Goal: Information Seeking & Learning: Learn about a topic

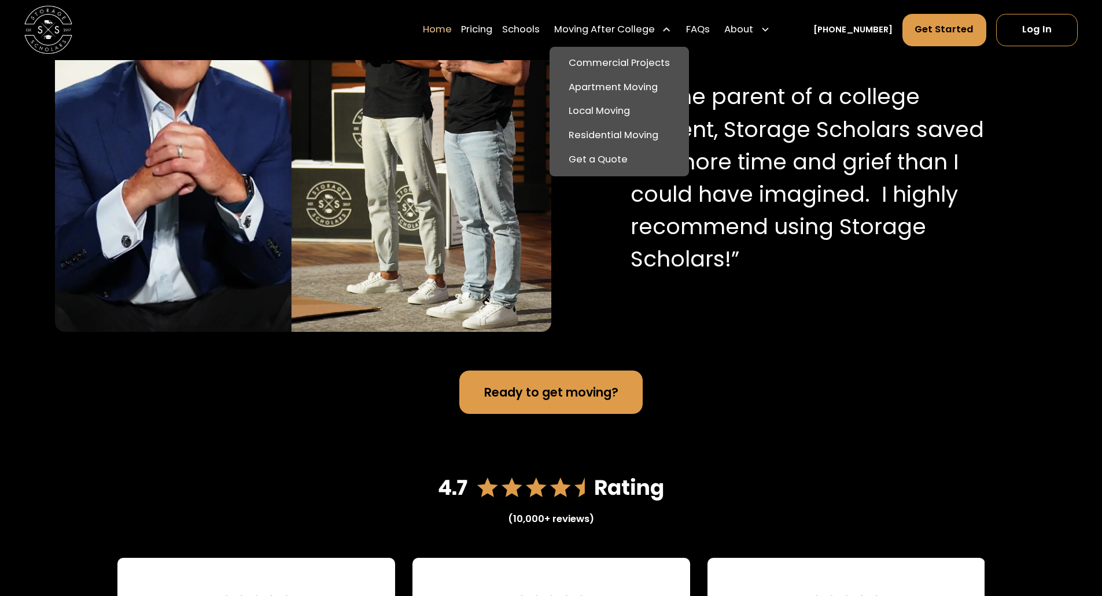
scroll to position [1318, 0]
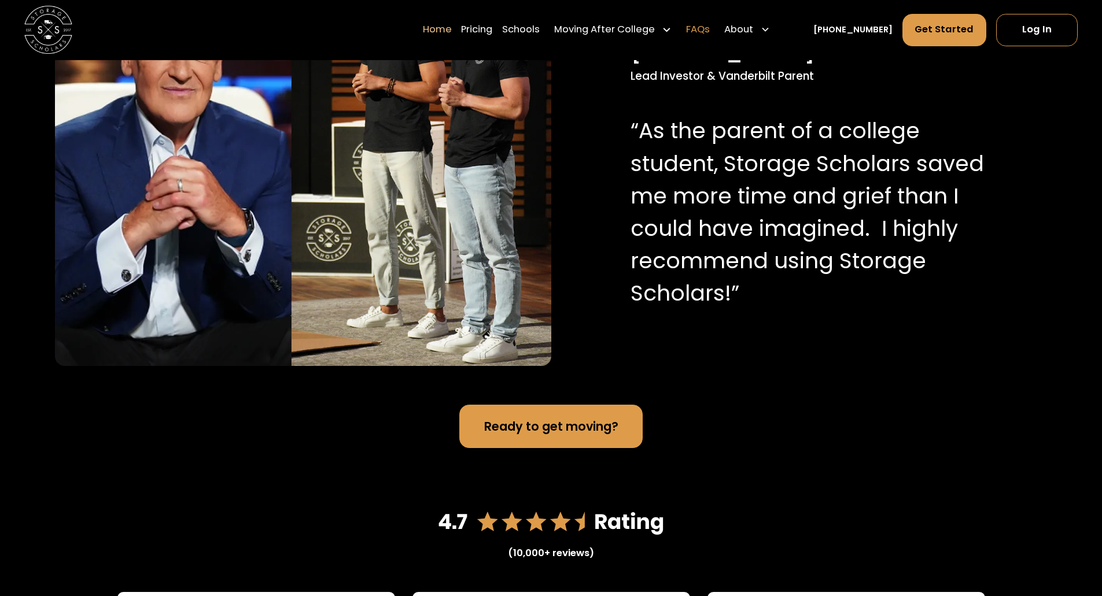
click at [709, 28] on link "FAQs" at bounding box center [698, 30] width 24 height 34
click at [452, 29] on link "Home" at bounding box center [437, 30] width 29 height 34
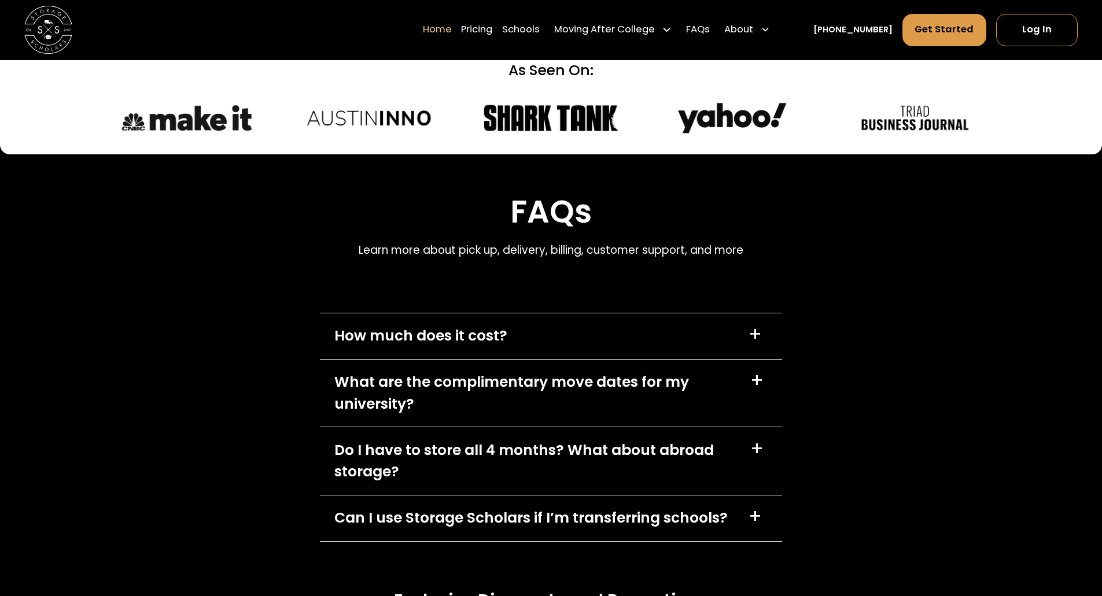
scroll to position [3319, 0]
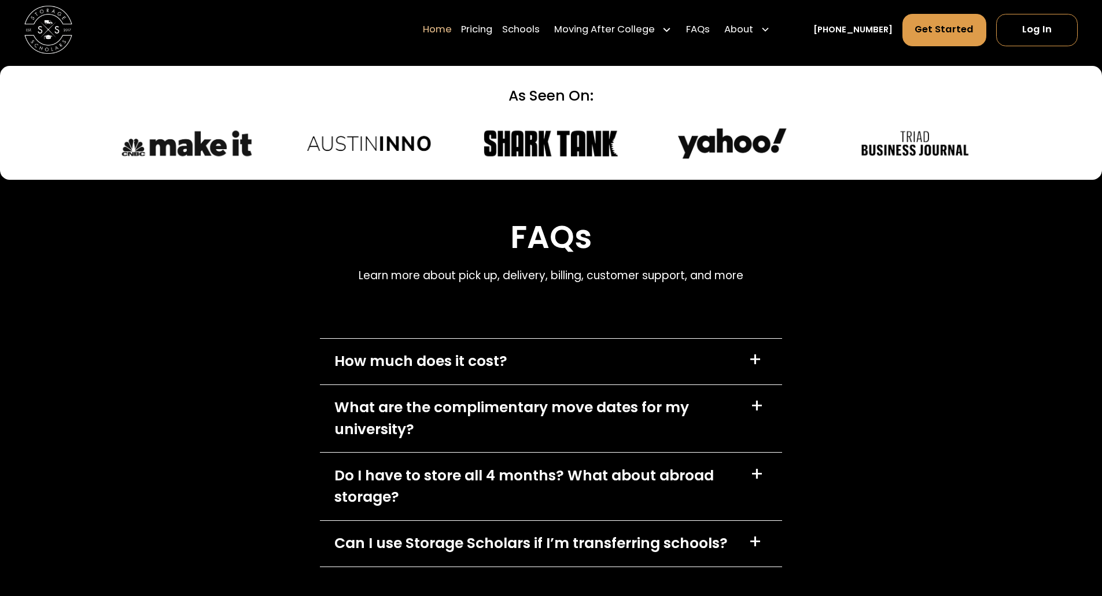
click at [866, 30] on link "[PHONE_NUMBER]" at bounding box center [852, 30] width 79 height 13
click at [539, 33] on link "Schools" at bounding box center [521, 30] width 38 height 34
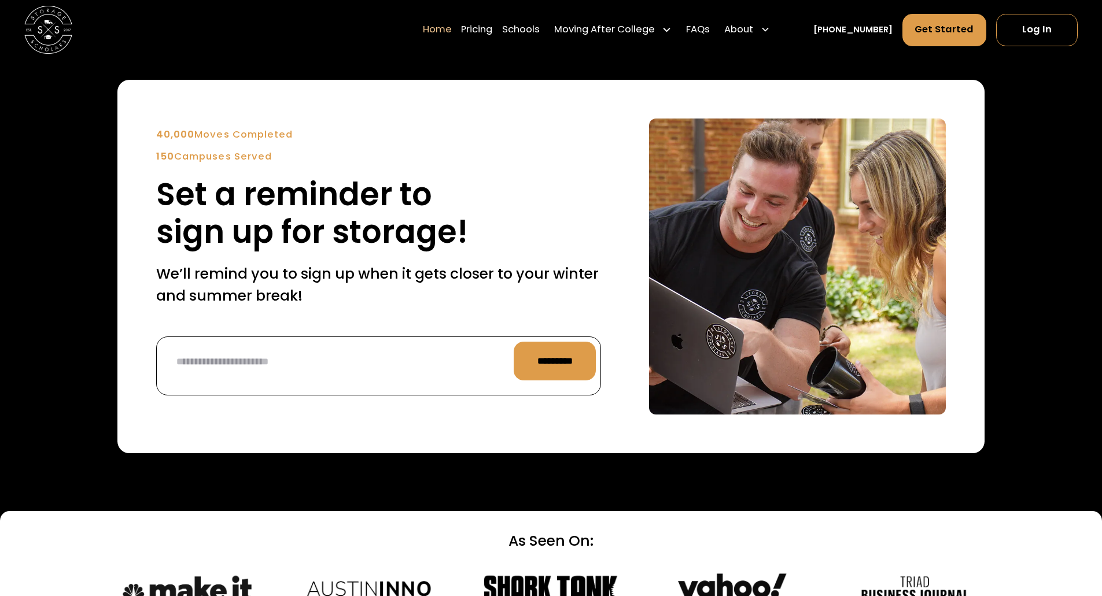
scroll to position [2752, 0]
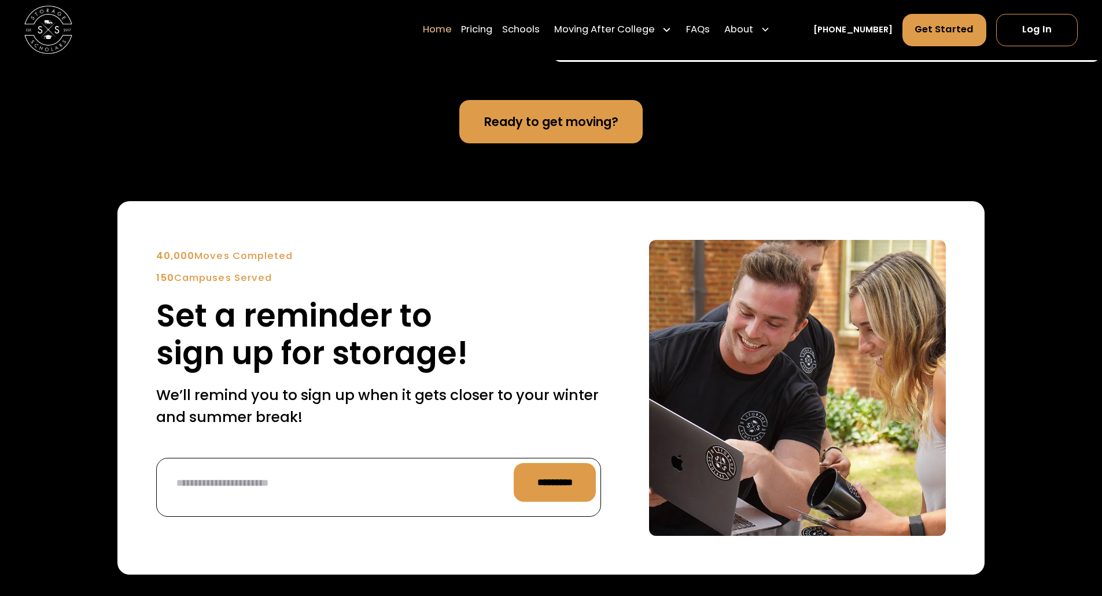
click at [839, 123] on div "Ready to get moving?" at bounding box center [551, 121] width 1102 height 43
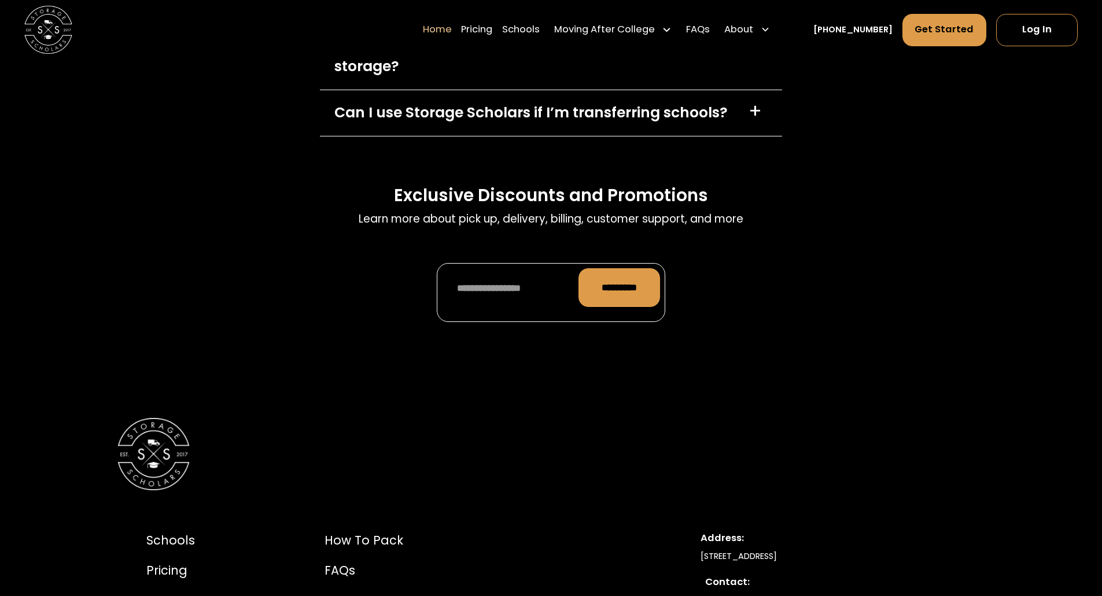
scroll to position [3751, 0]
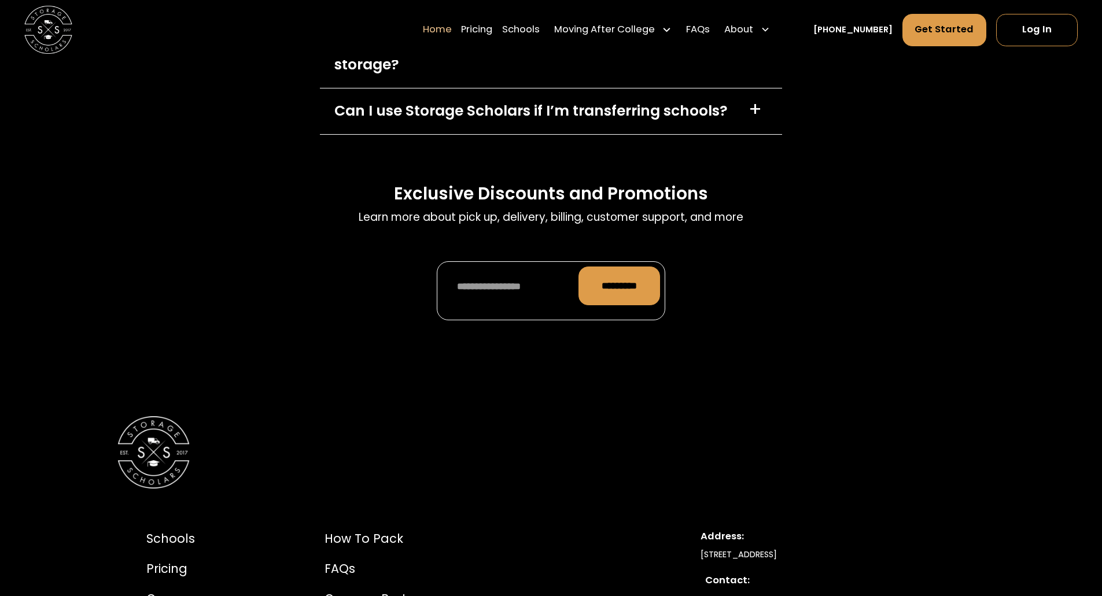
click at [651, 114] on div "Can I use Storage Scholars if I’m transferring schools?" at bounding box center [530, 110] width 393 height 21
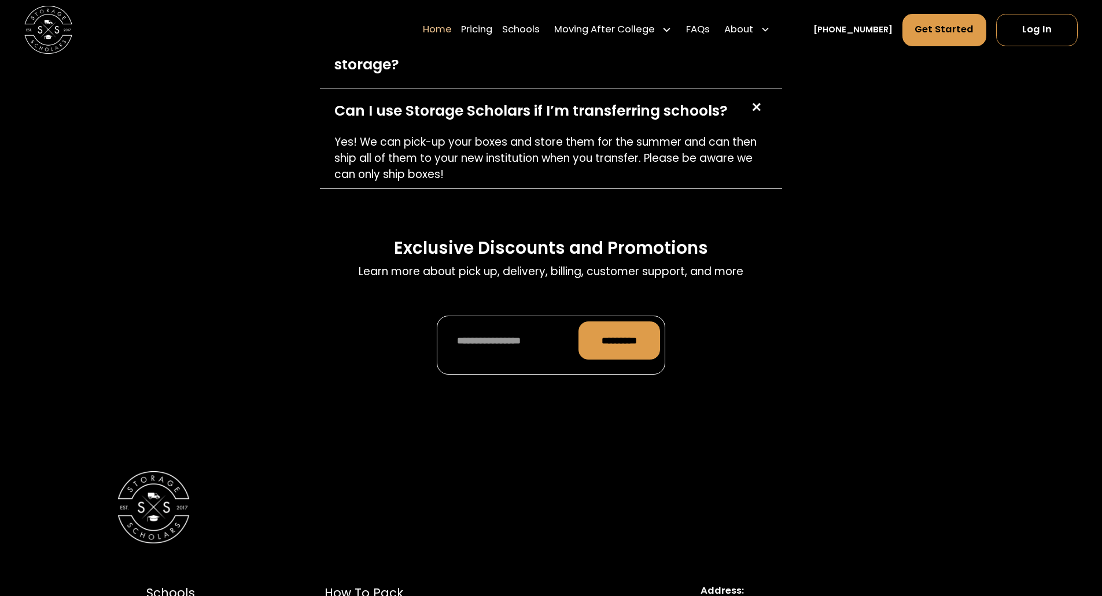
click at [651, 114] on div "Can I use Storage Scholars if I’m transferring schools?" at bounding box center [530, 110] width 393 height 21
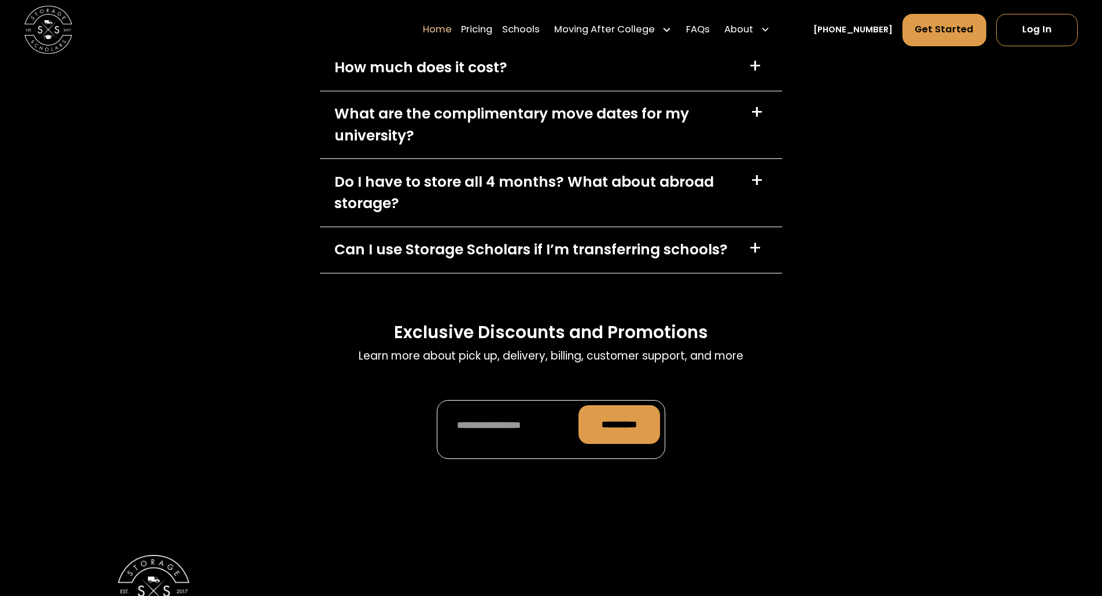
scroll to position [3590, 0]
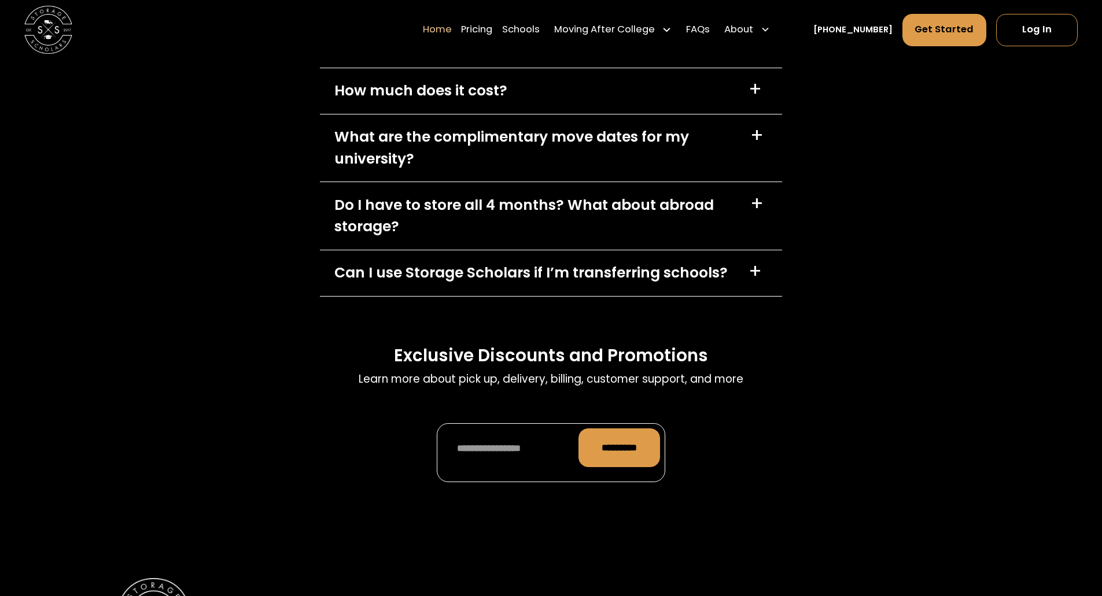
click at [613, 135] on div "What are the complimentary move dates for my university?" at bounding box center [534, 147] width 401 height 43
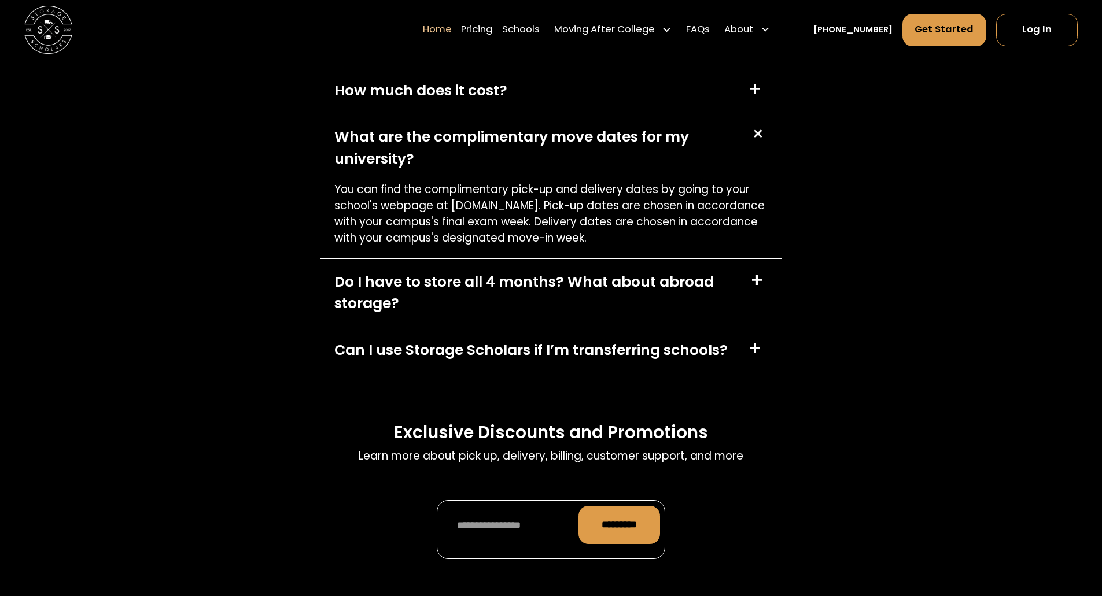
click at [612, 136] on div "What are the complimentary move dates for my university?" at bounding box center [534, 147] width 401 height 43
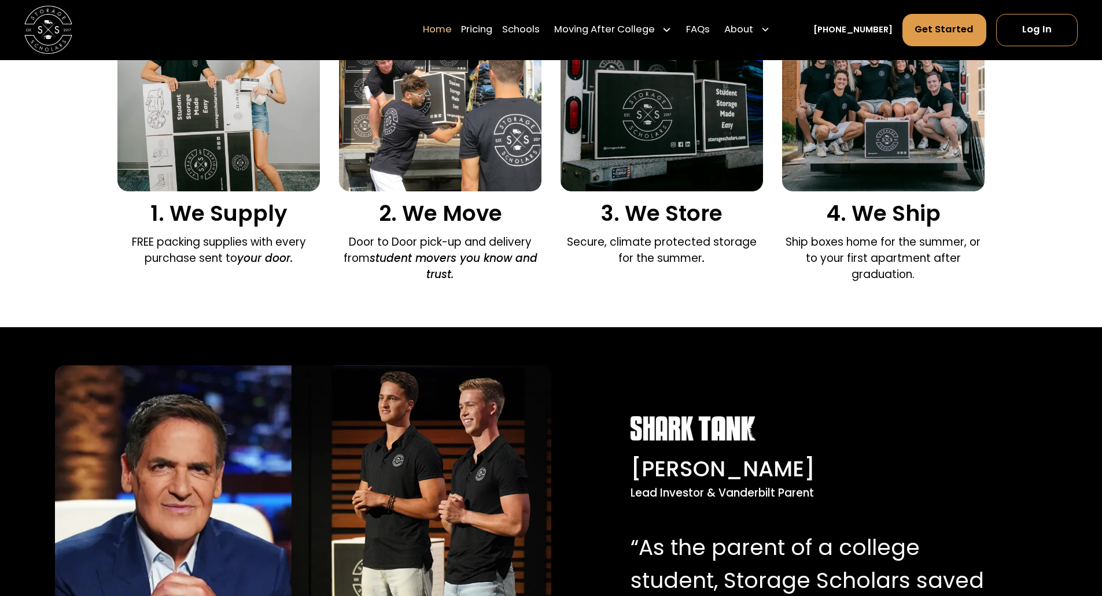
scroll to position [878, 0]
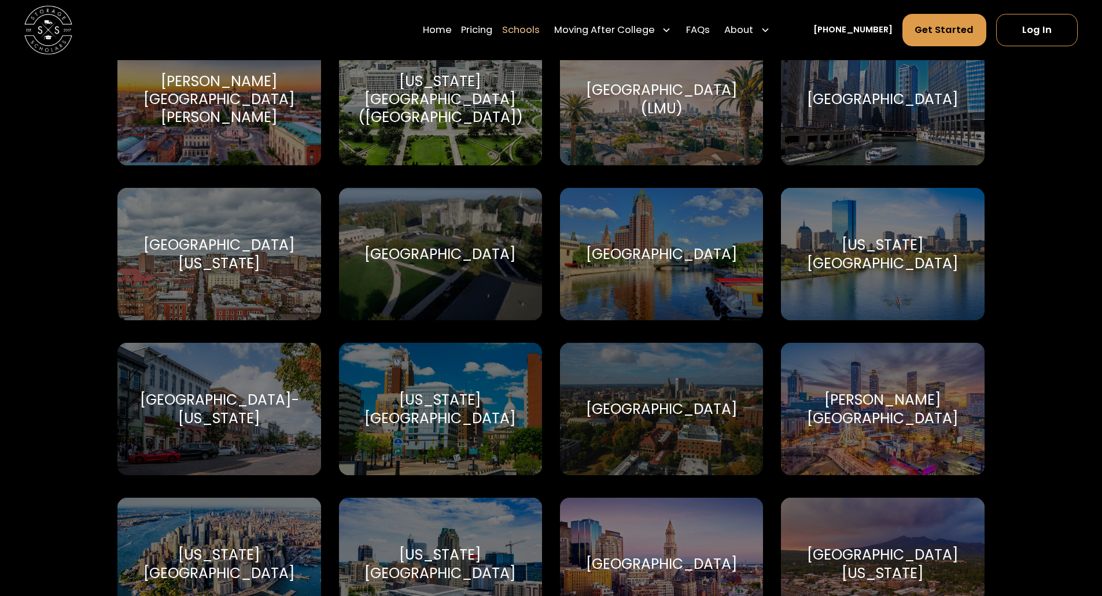
scroll to position [2845, 0]
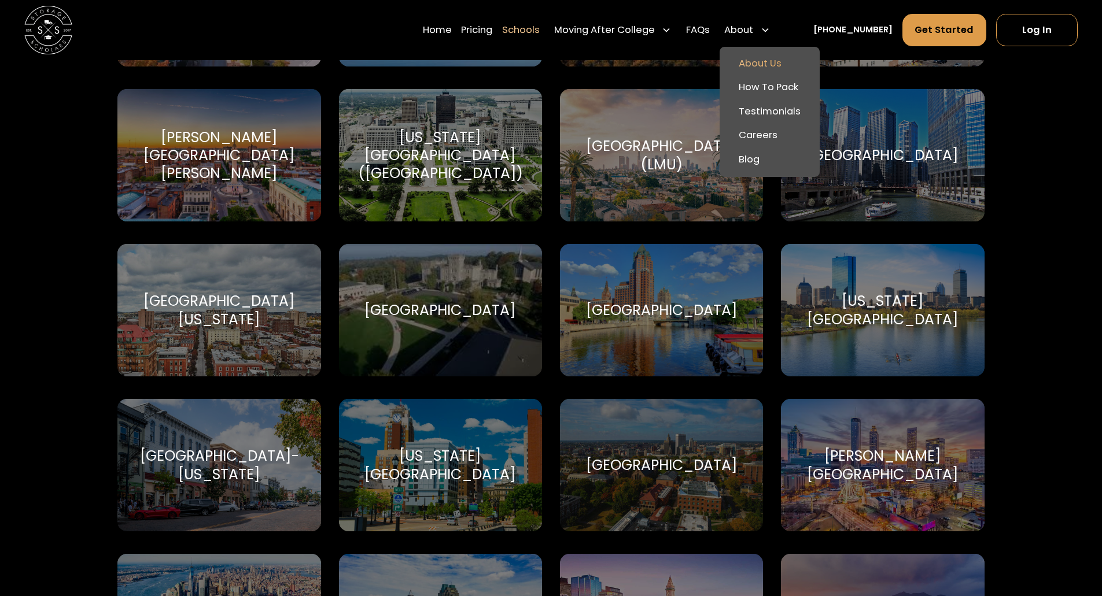
click at [772, 58] on link "About Us" at bounding box center [769, 63] width 91 height 24
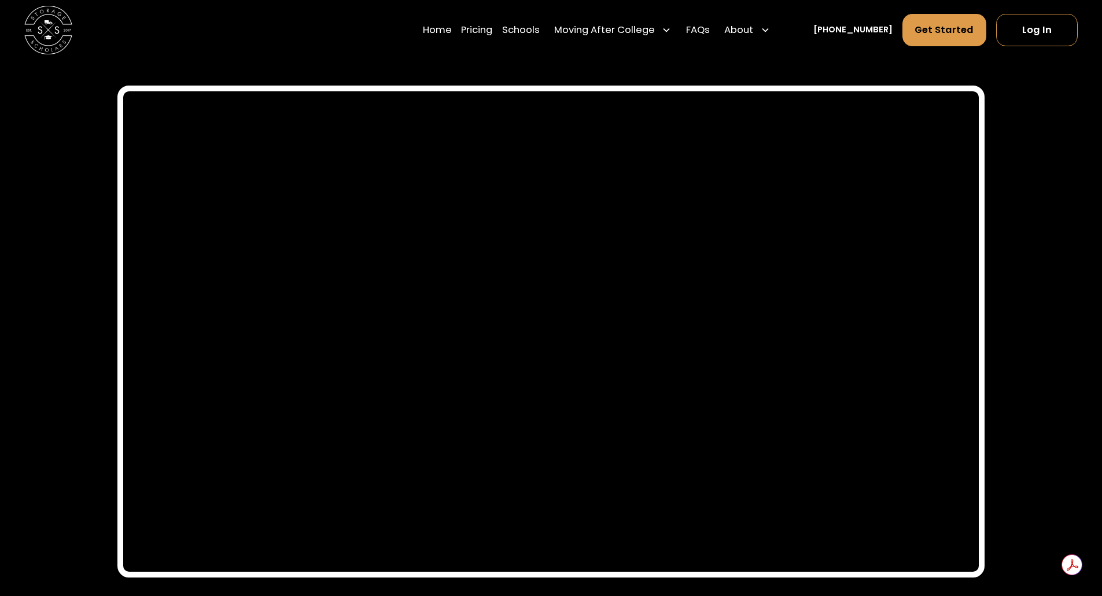
scroll to position [5643, 0]
